Goal: Navigation & Orientation: Go to known website

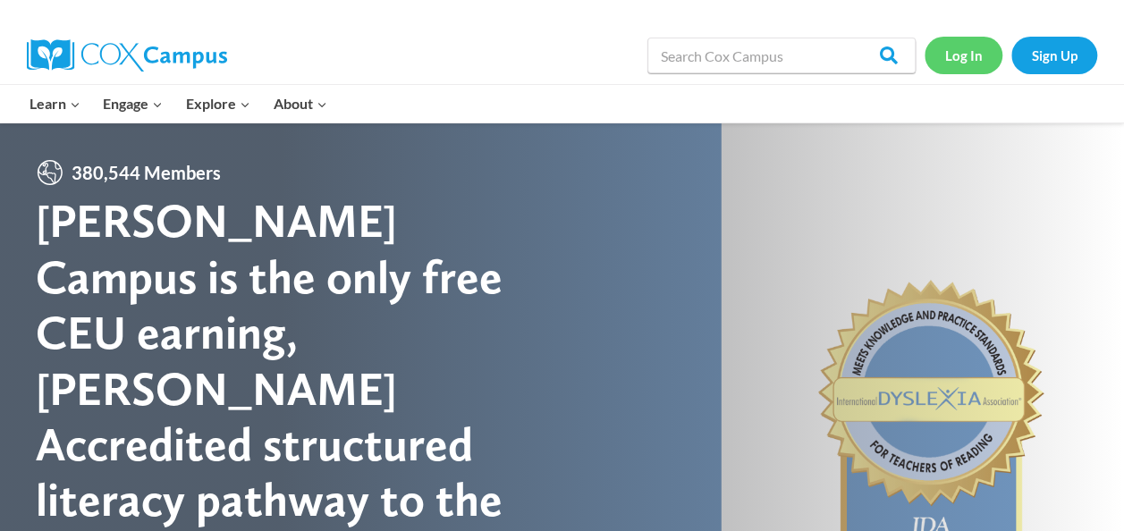
click at [971, 55] on link "Log In" at bounding box center [963, 55] width 78 height 37
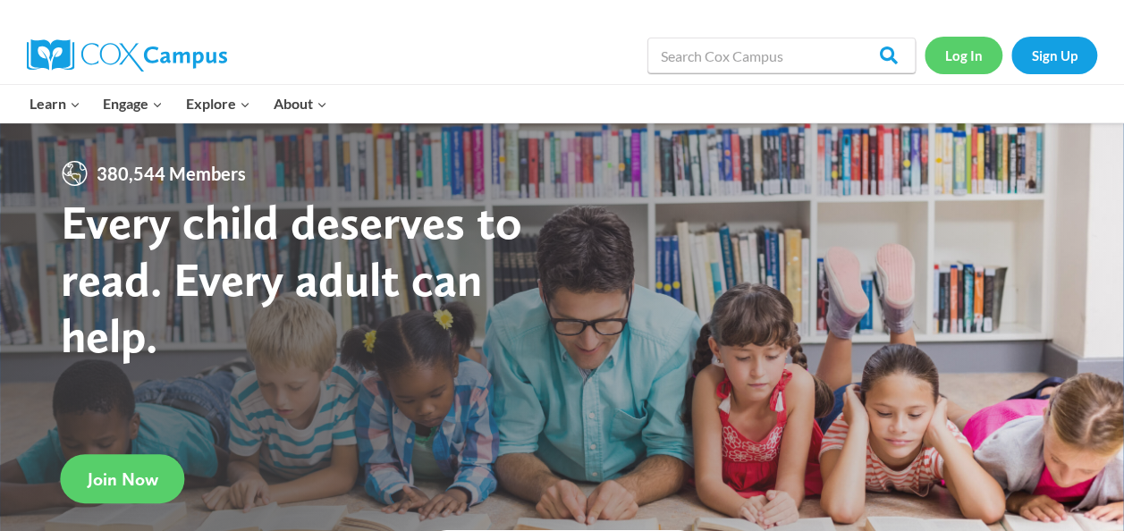
click at [970, 56] on link "Log In" at bounding box center [963, 55] width 78 height 37
click at [965, 59] on link "Log In" at bounding box center [963, 55] width 78 height 37
